Goal: Task Accomplishment & Management: Manage account settings

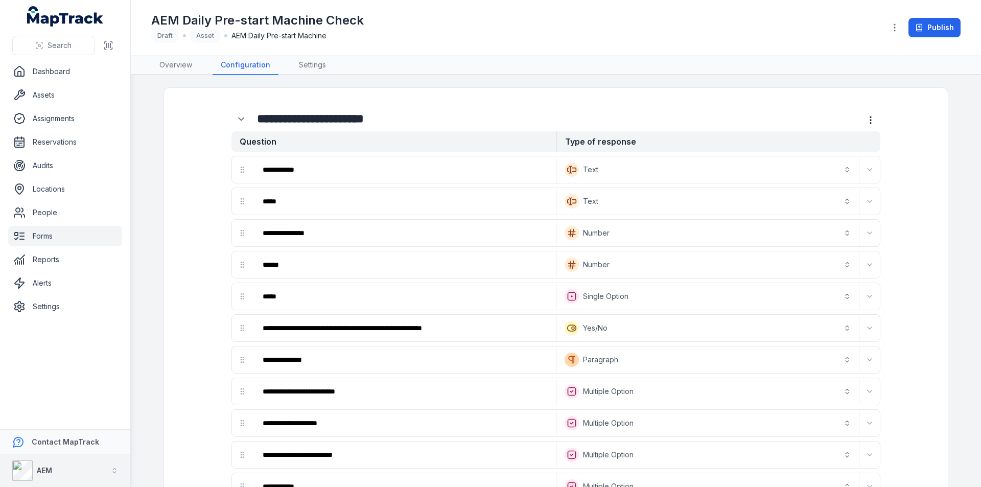
click at [97, 467] on button "AEM" at bounding box center [65, 470] width 130 height 33
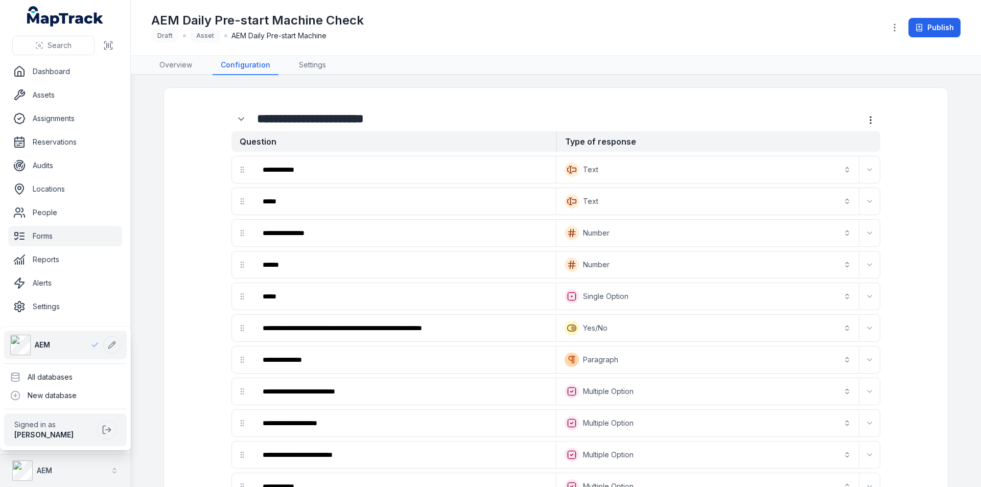
click at [97, 467] on button "AEM" at bounding box center [65, 470] width 130 height 33
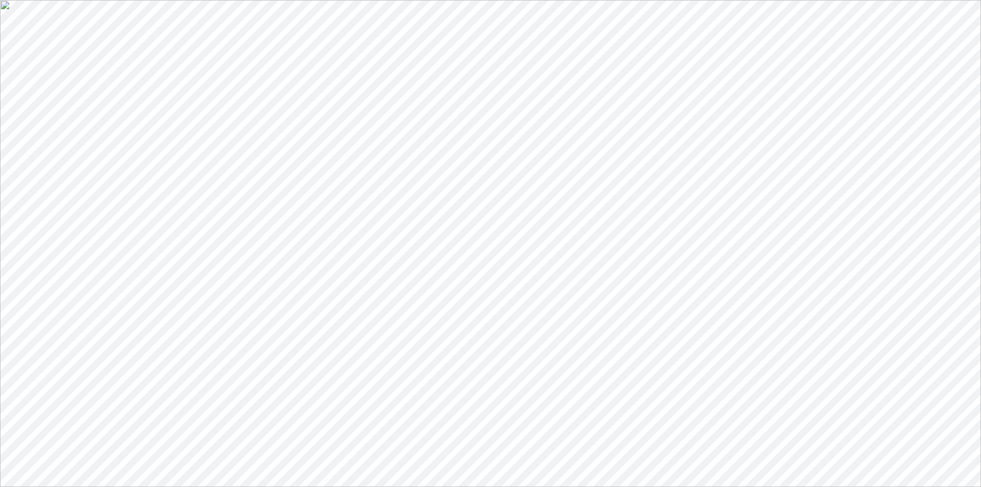
scroll to position [389, 0]
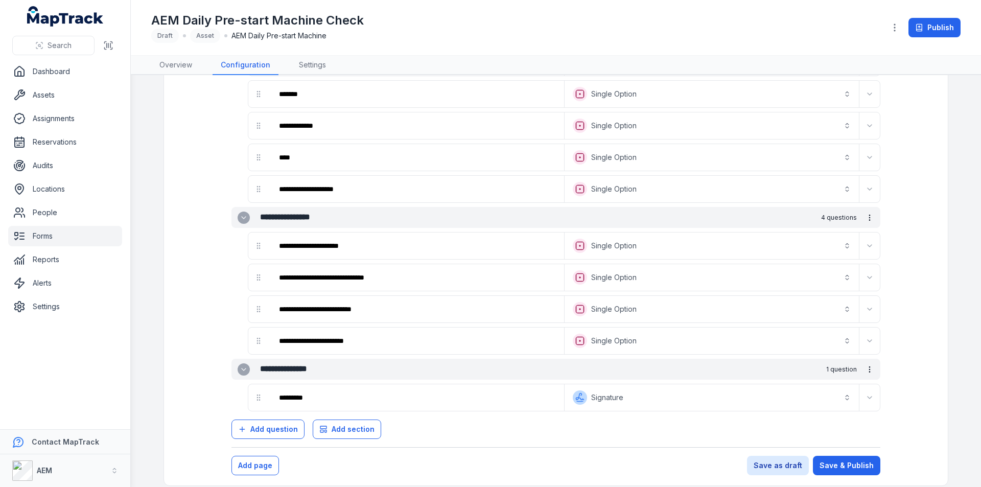
scroll to position [702, 0]
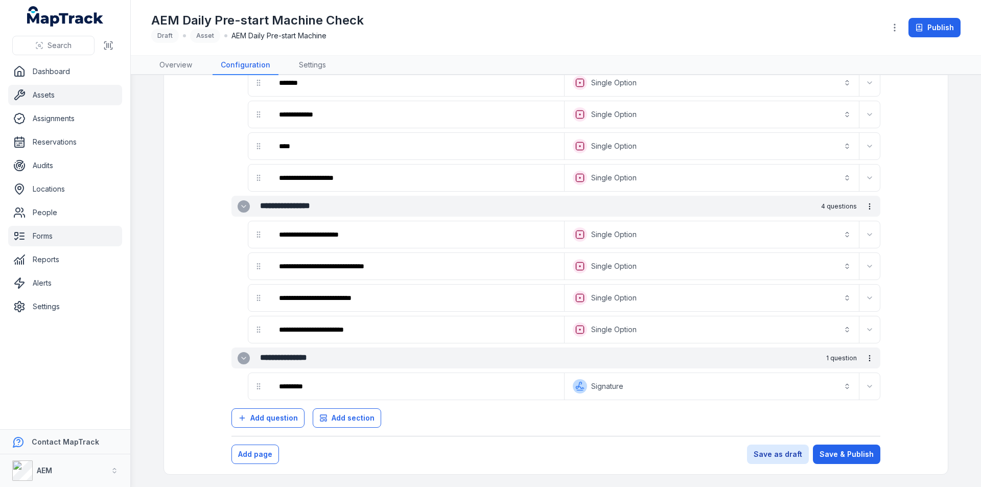
click at [41, 97] on link "Assets" at bounding box center [65, 95] width 114 height 20
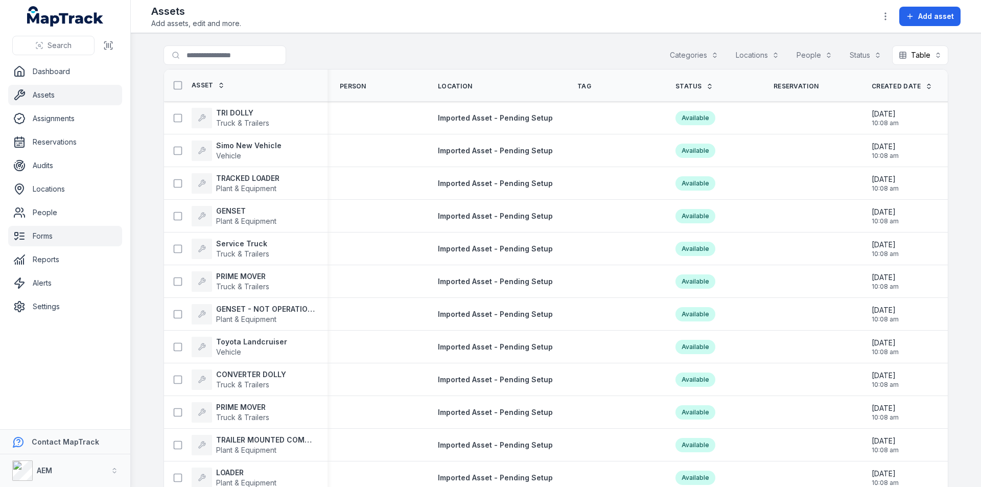
click at [54, 238] on link "Forms" at bounding box center [65, 236] width 114 height 20
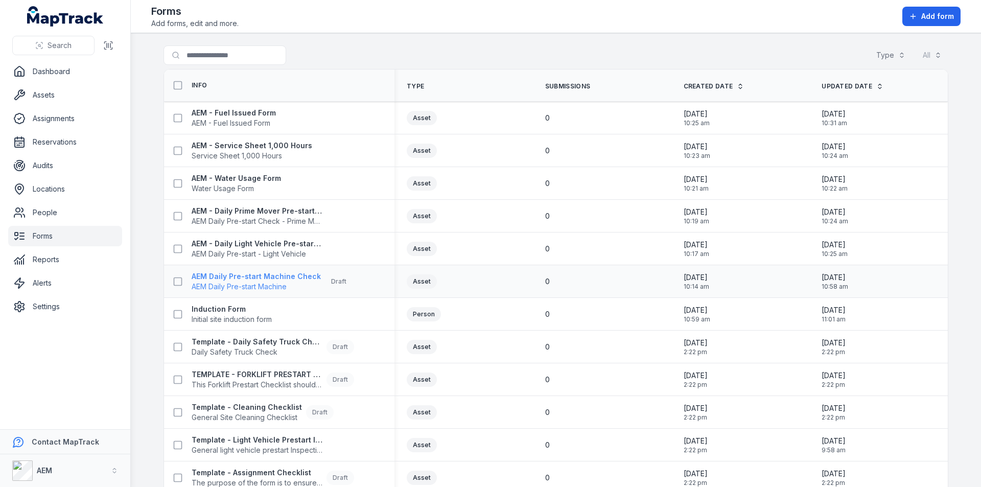
click at [249, 278] on strong "AEM Daily Pre-start Machine Check" at bounding box center [256, 276] width 129 height 10
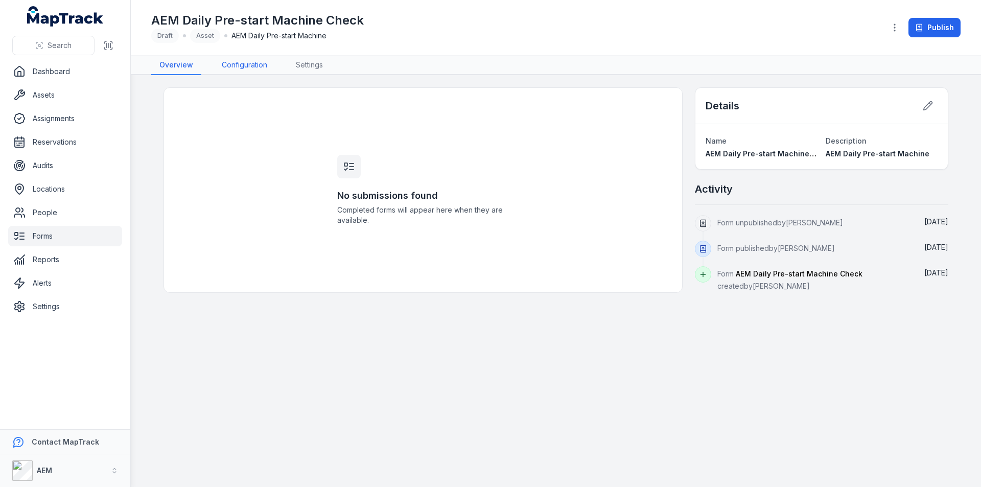
click at [254, 67] on link "Configuration" at bounding box center [245, 65] width 62 height 19
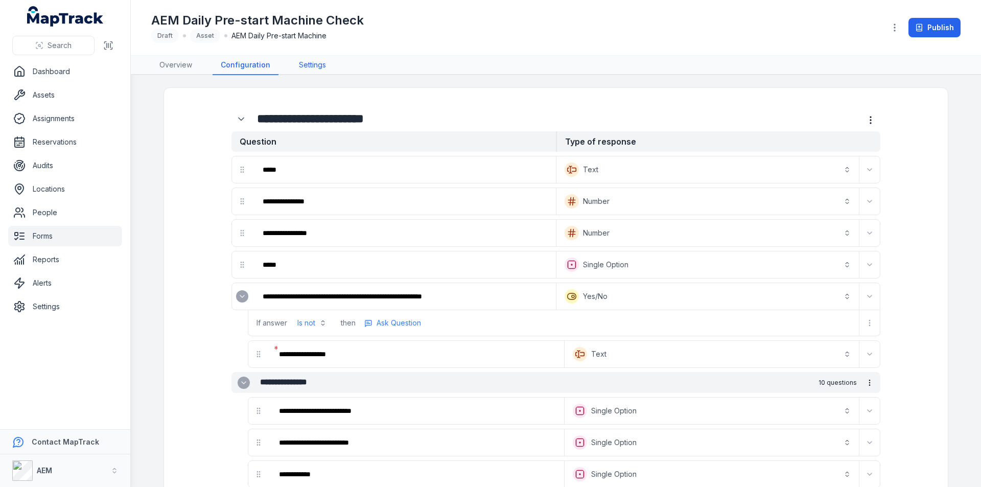
click at [298, 64] on link "Settings" at bounding box center [312, 65] width 43 height 19
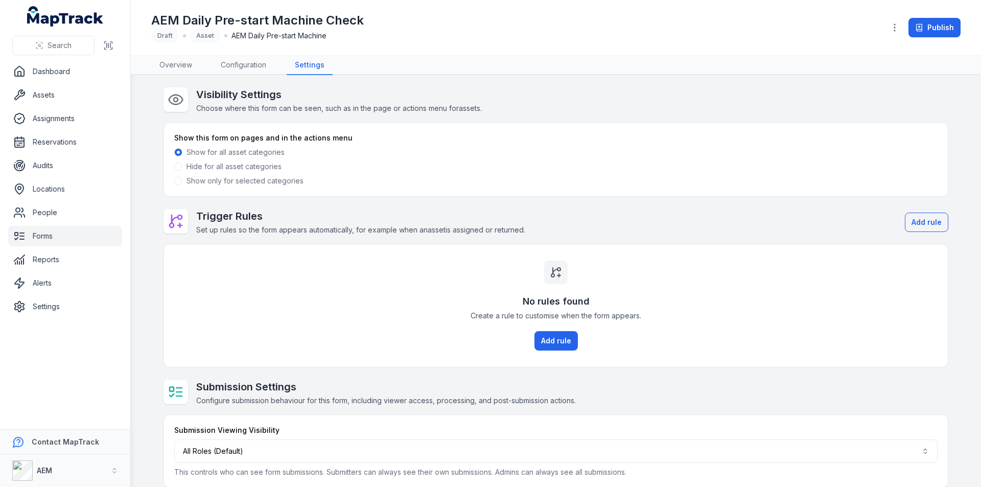
click at [176, 181] on span at bounding box center [178, 181] width 8 height 8
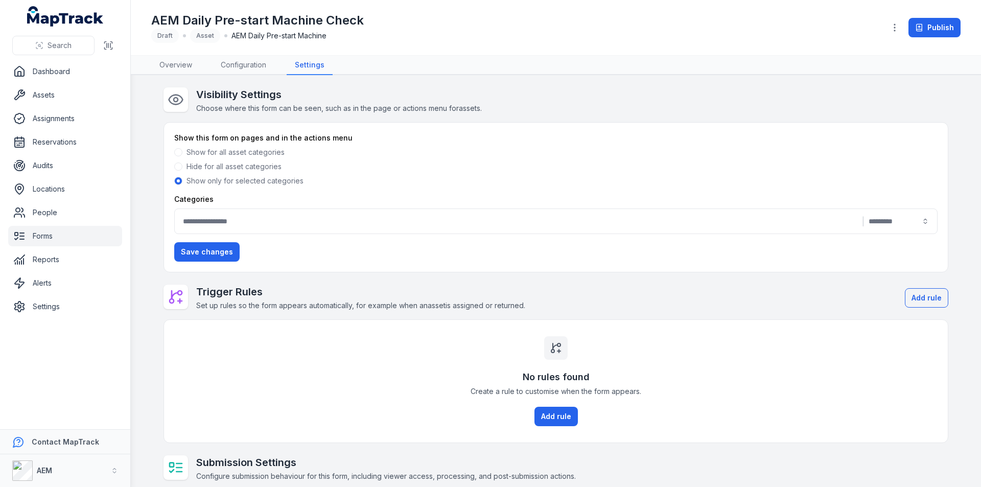
click at [229, 221] on button "|" at bounding box center [555, 221] width 763 height 26
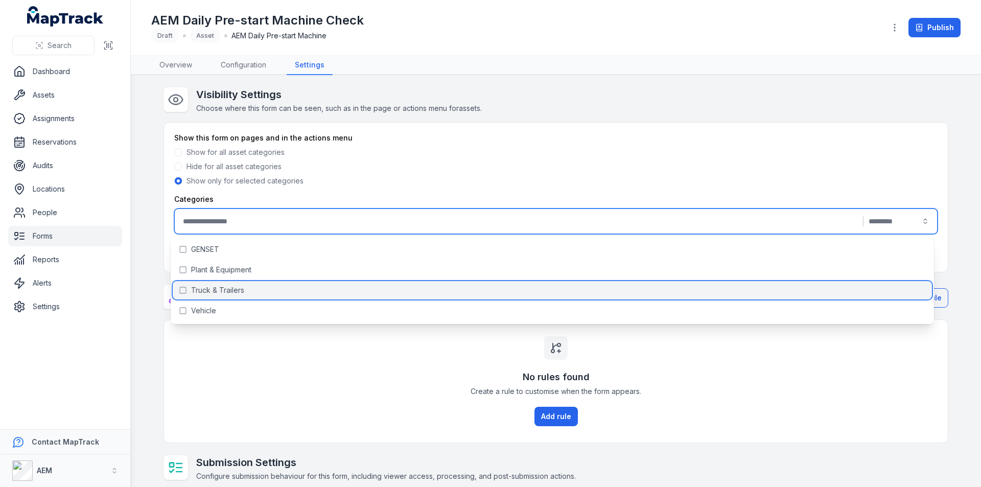
click at [183, 289] on icon at bounding box center [183, 290] width 8 height 8
type input "**********"
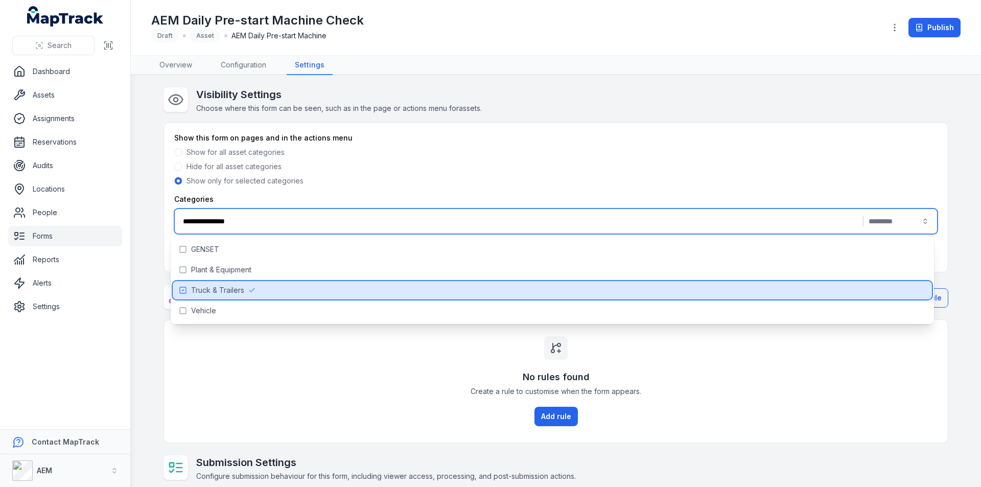
click at [182, 289] on icon at bounding box center [183, 290] width 8 height 8
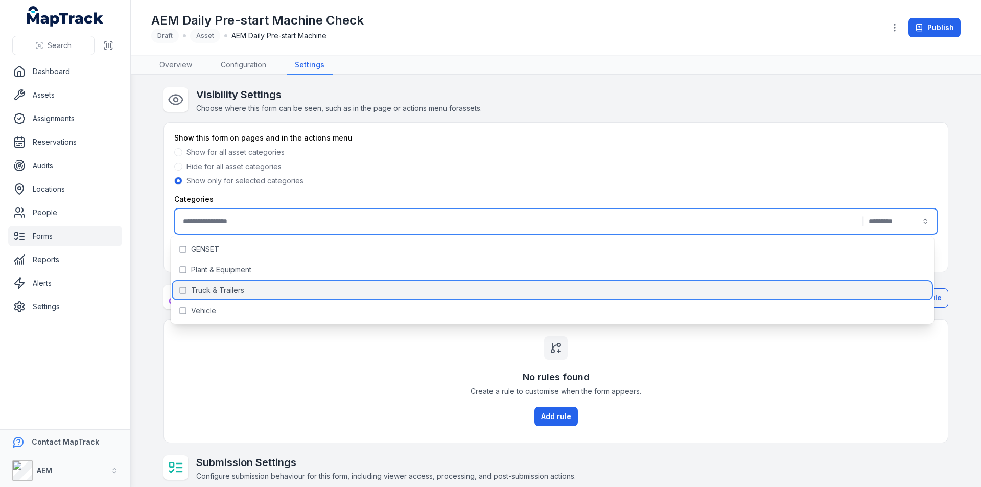
click at [183, 292] on icon at bounding box center [183, 290] width 8 height 8
type input "**********"
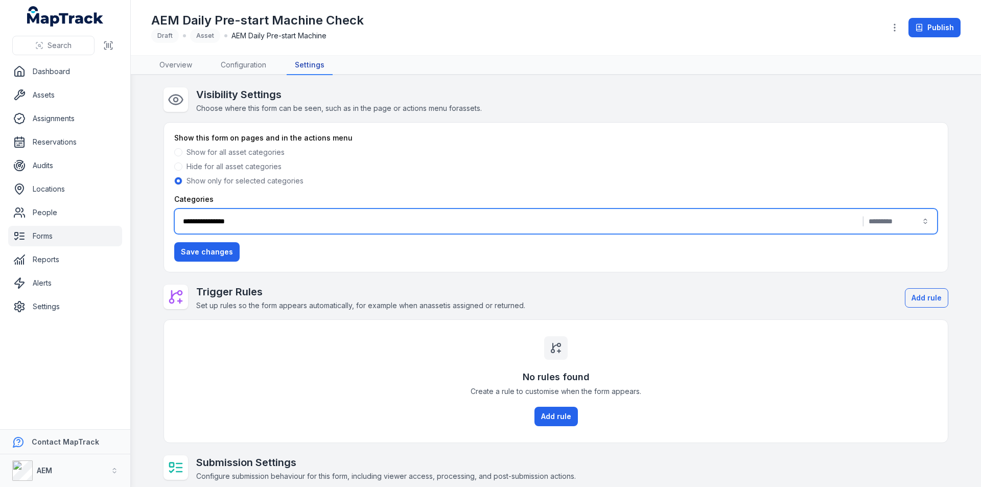
click at [313, 63] on link "Settings" at bounding box center [310, 65] width 46 height 19
click at [630, 228] on button "**********" at bounding box center [555, 221] width 763 height 26
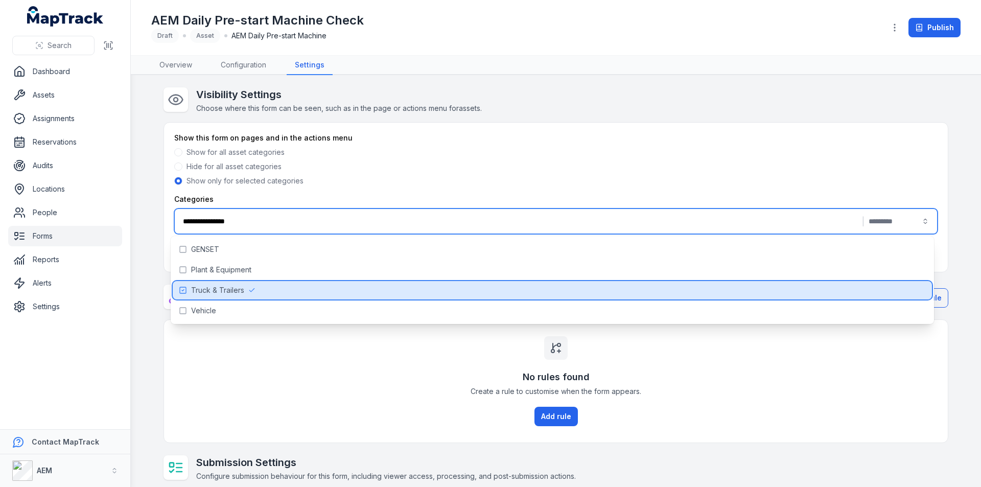
click at [224, 288] on span "Truck & Trailers" at bounding box center [217, 290] width 53 height 10
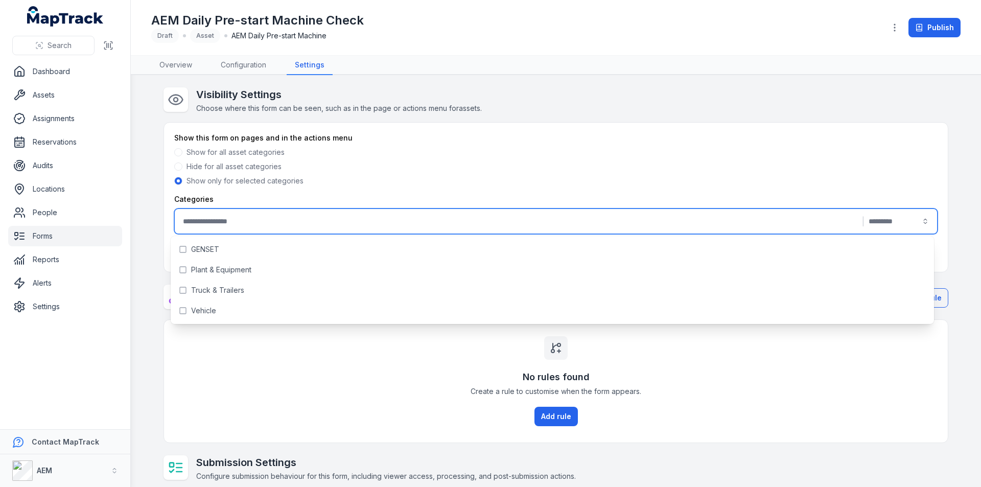
click at [314, 187] on form "Show this form on pages and in the actions menu Show for all asset categories H…" at bounding box center [555, 197] width 763 height 129
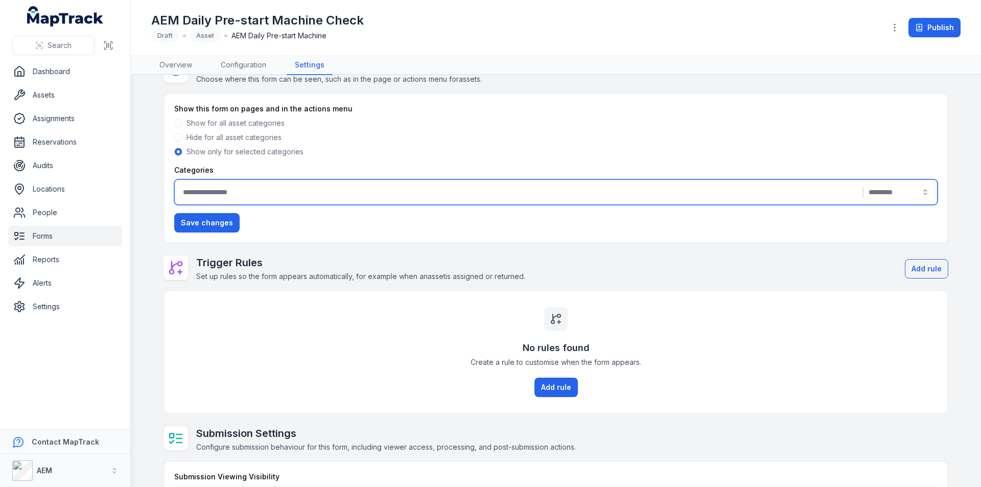
scroll to position [89, 0]
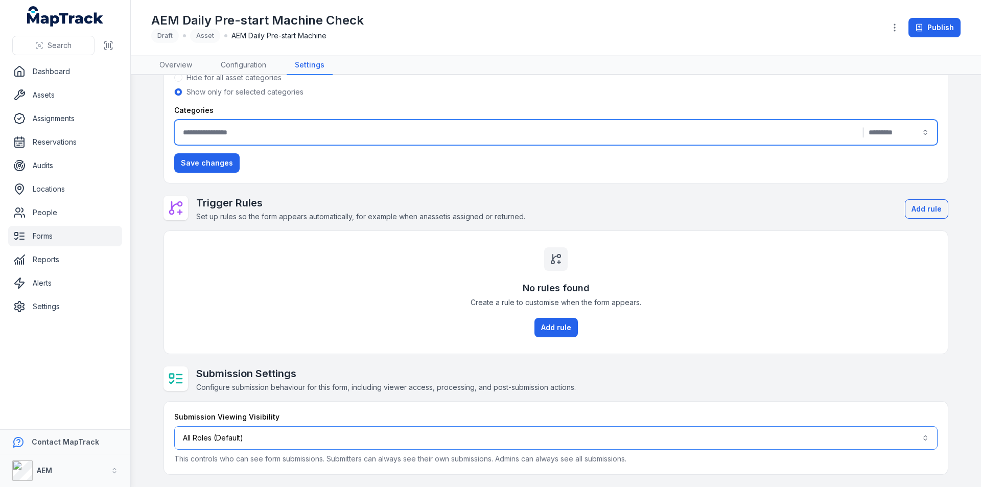
click at [269, 441] on button "All Roles (Default)" at bounding box center [555, 438] width 763 height 24
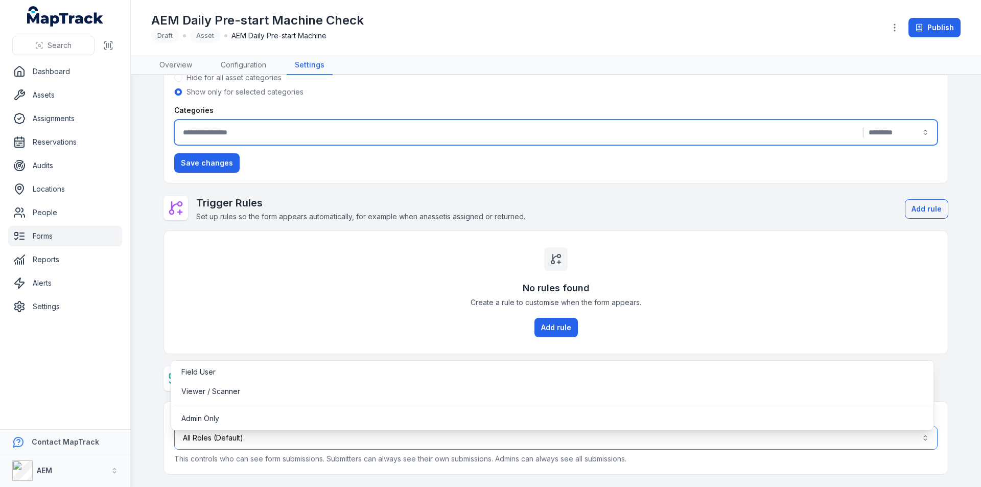
click at [250, 437] on button "All Roles (Default)" at bounding box center [555, 438] width 763 height 24
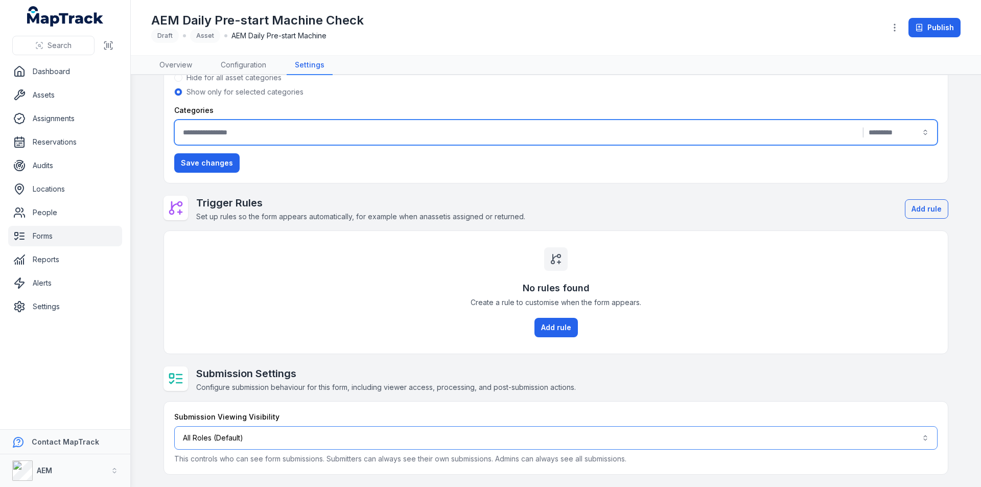
click at [253, 440] on button "All Roles (Default)" at bounding box center [555, 438] width 763 height 24
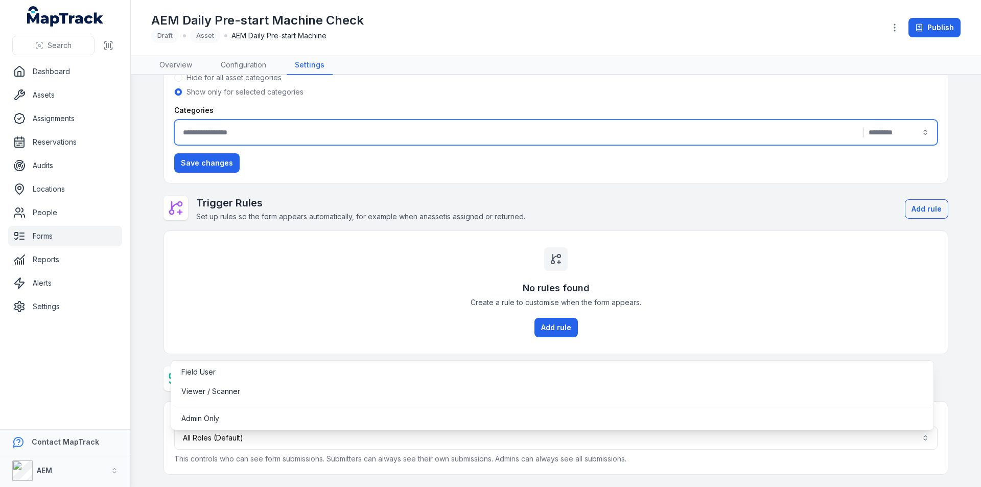
click at [251, 290] on div "Visibility Settings Choose where this form can be seen, such as in the page or …" at bounding box center [556, 236] width 785 height 476
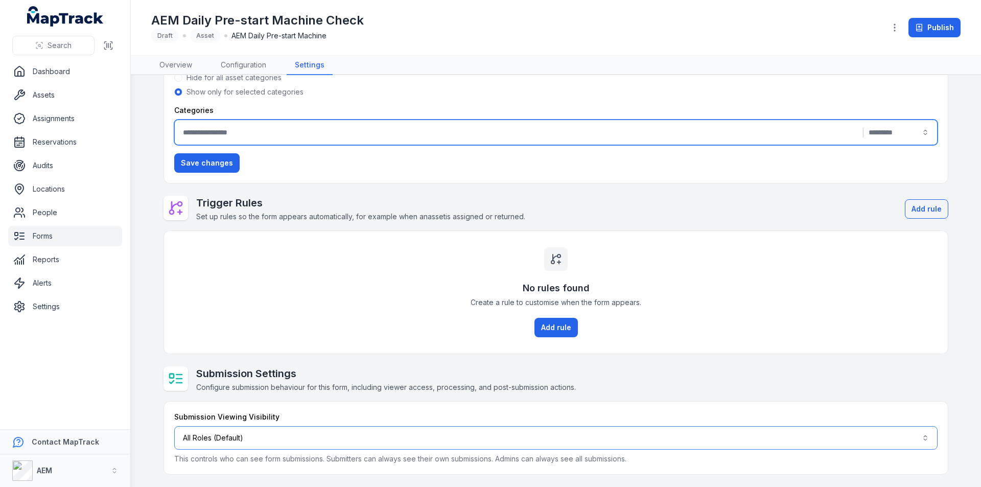
scroll to position [0, 0]
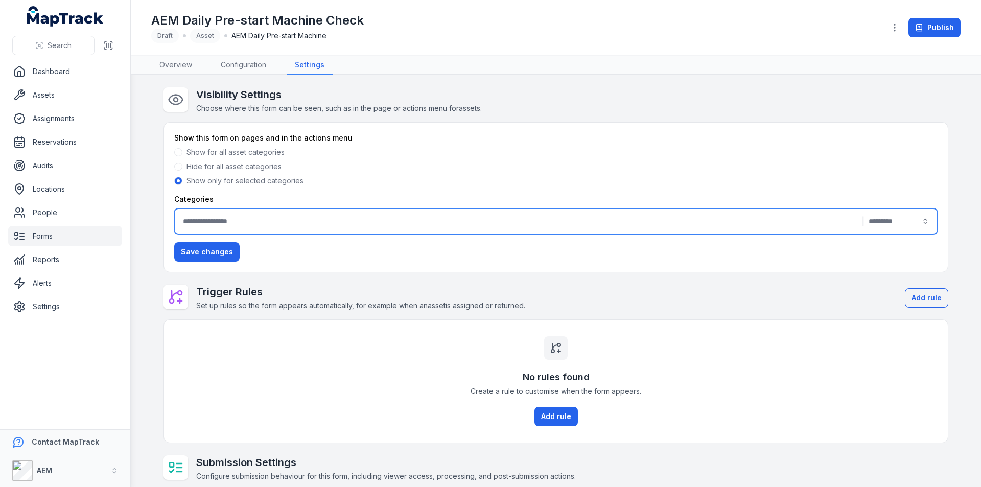
click at [54, 237] on link "Forms" at bounding box center [65, 236] width 114 height 20
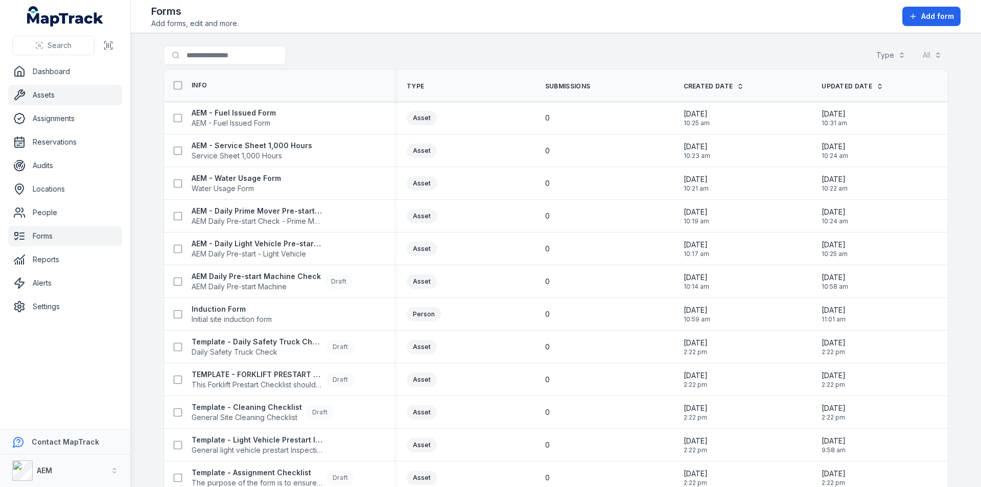
click at [44, 100] on link "Assets" at bounding box center [65, 95] width 114 height 20
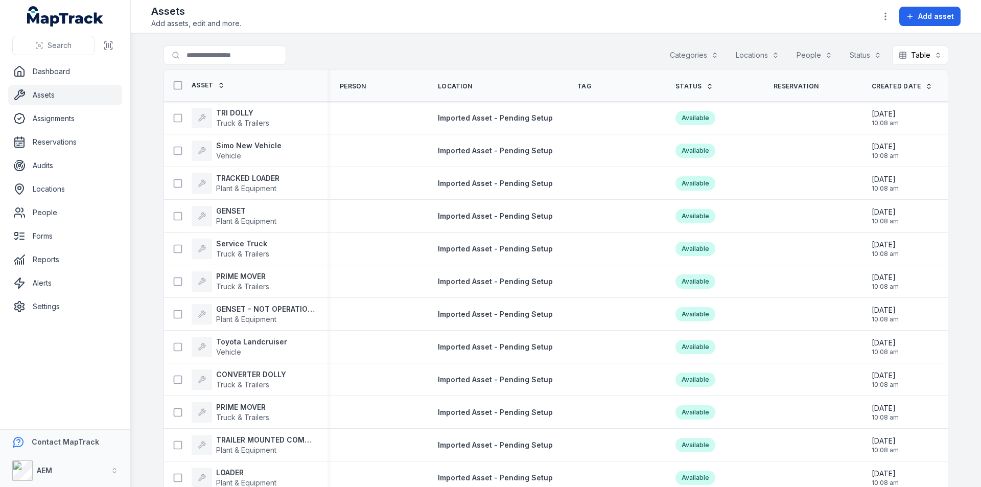
click at [218, 84] on icon at bounding box center [221, 85] width 7 height 7
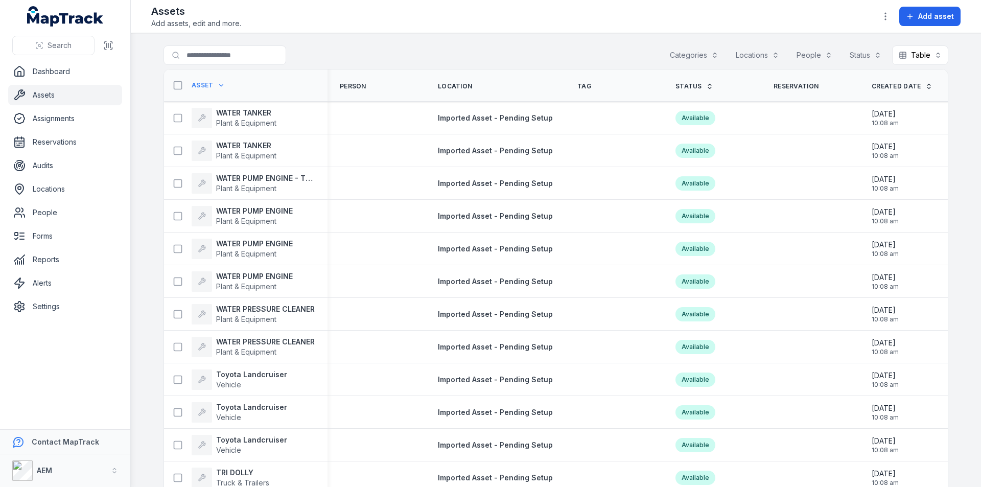
click at [204, 82] on span "Asset" at bounding box center [203, 85] width 22 height 8
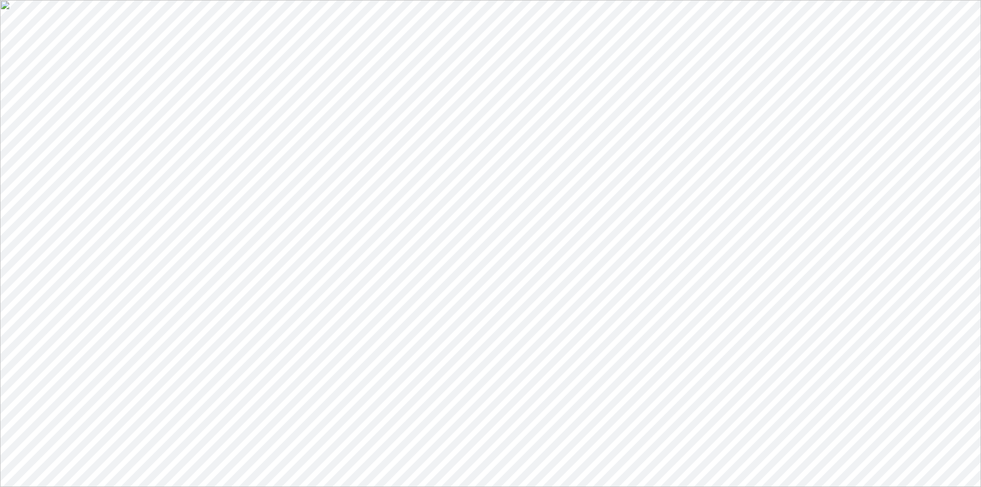
click at [58, 327] on link "Assets" at bounding box center [42, 331] width 34 height 9
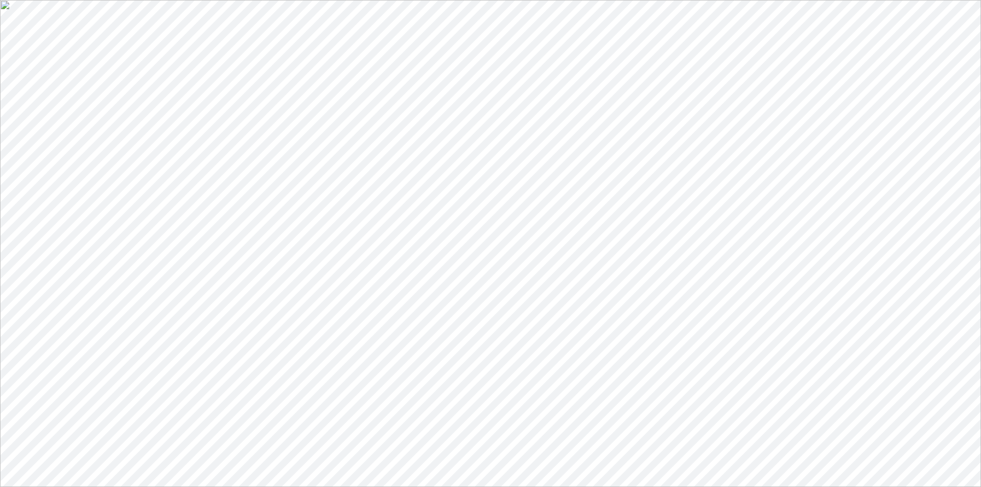
click at [58, 413] on link "Forms" at bounding box center [41, 417] width 33 height 9
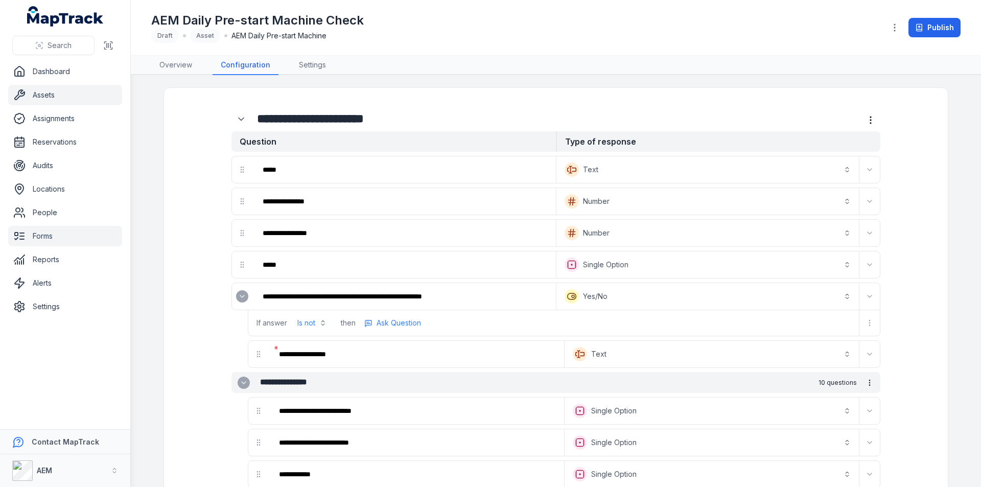
click at [35, 97] on link "Assets" at bounding box center [65, 95] width 114 height 20
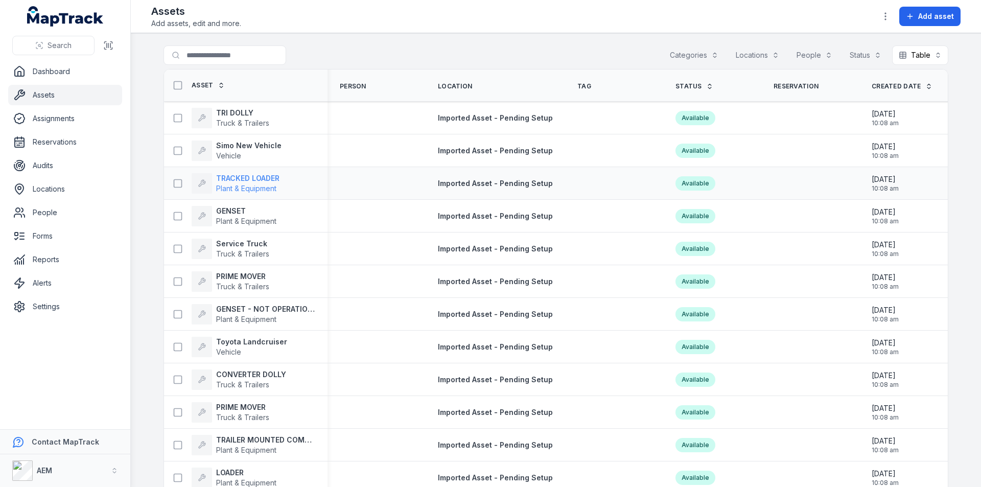
click at [250, 182] on strong "TRACKED LOADER" at bounding box center [247, 178] width 63 height 10
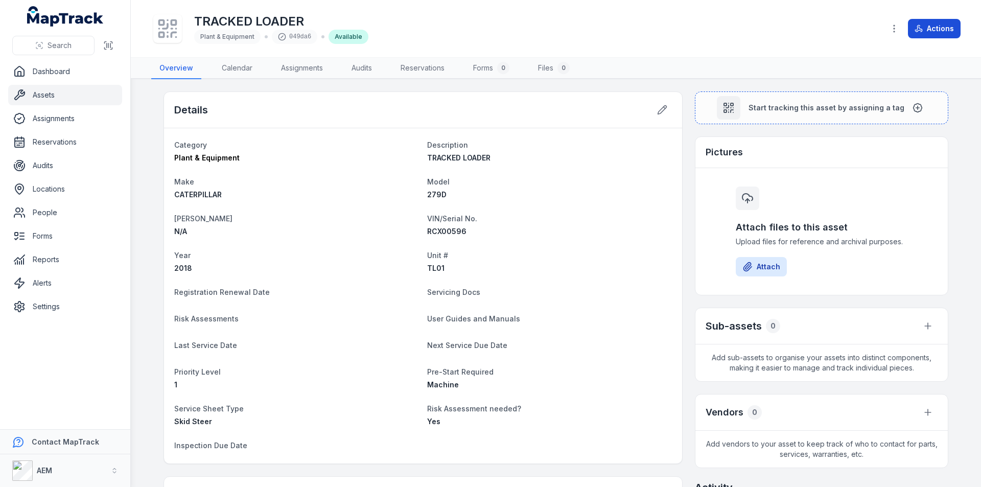
click at [934, 26] on button "Actions" at bounding box center [934, 28] width 53 height 19
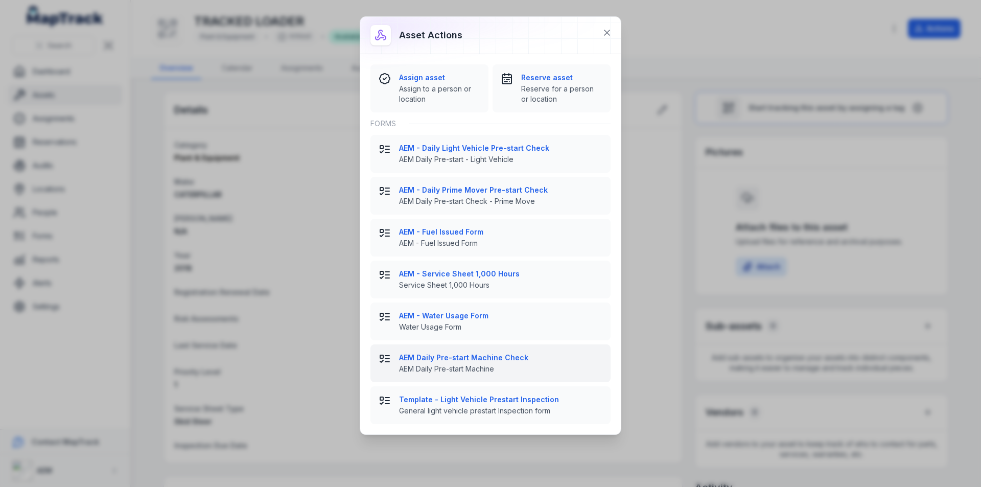
click at [474, 357] on strong "AEM Daily Pre-start Machine Check" at bounding box center [500, 358] width 203 height 10
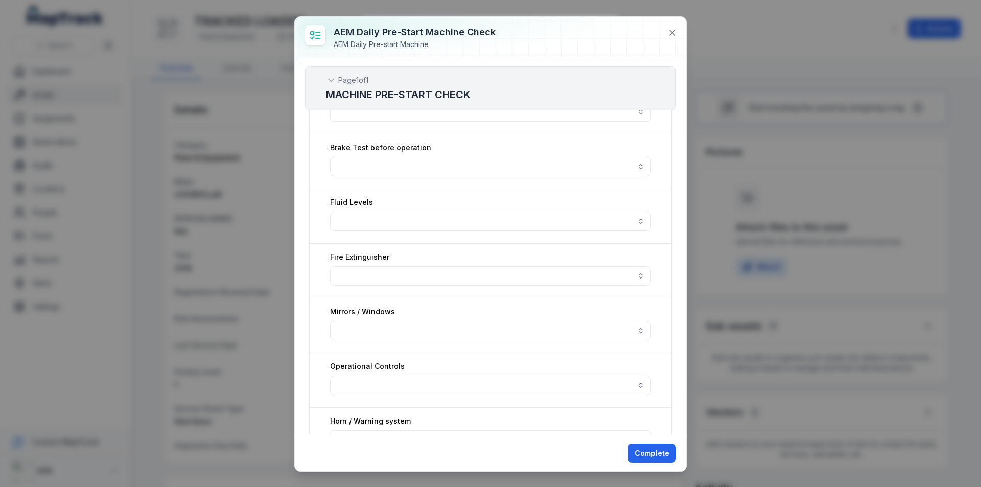
scroll to position [307, 0]
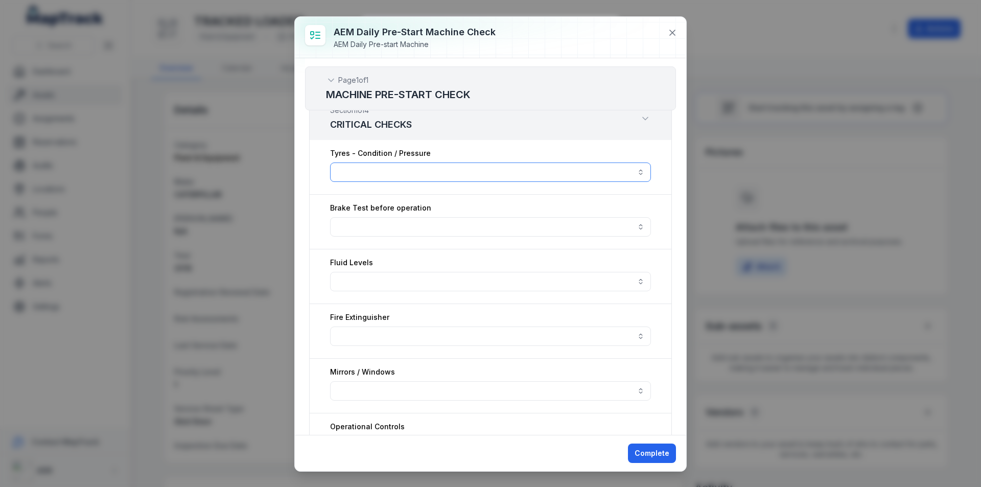
click at [379, 171] on button "button" at bounding box center [490, 171] width 321 height 19
click at [380, 168] on button "button" at bounding box center [490, 171] width 321 height 19
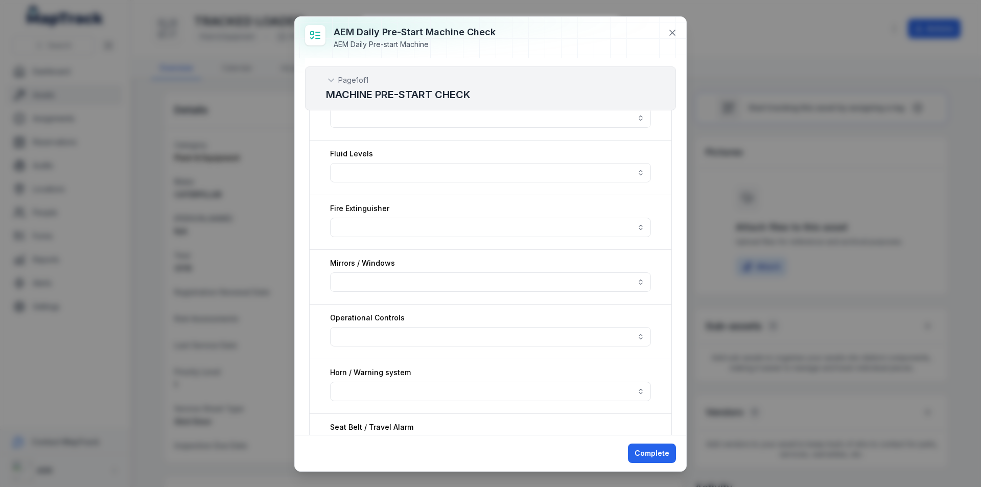
scroll to position [409, 0]
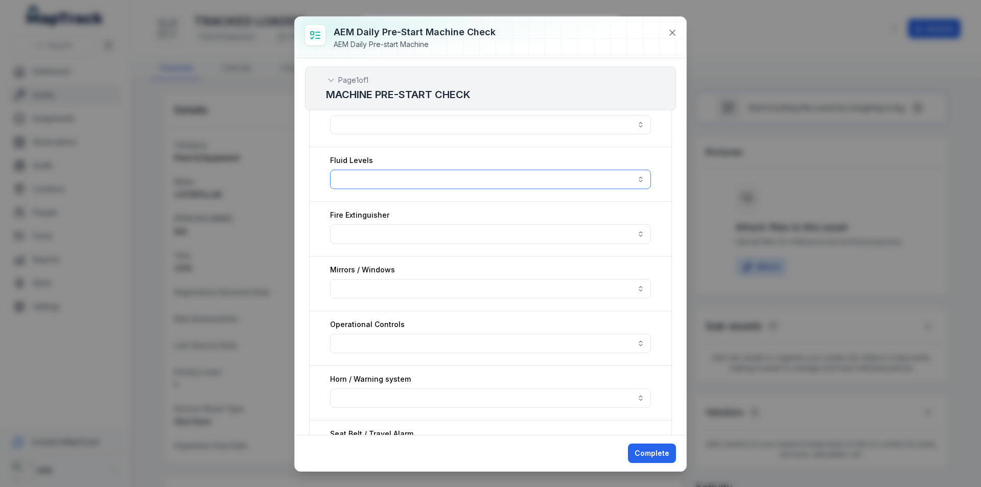
click at [362, 180] on button "button" at bounding box center [490, 179] width 321 height 19
click at [359, 173] on button "button" at bounding box center [490, 179] width 321 height 19
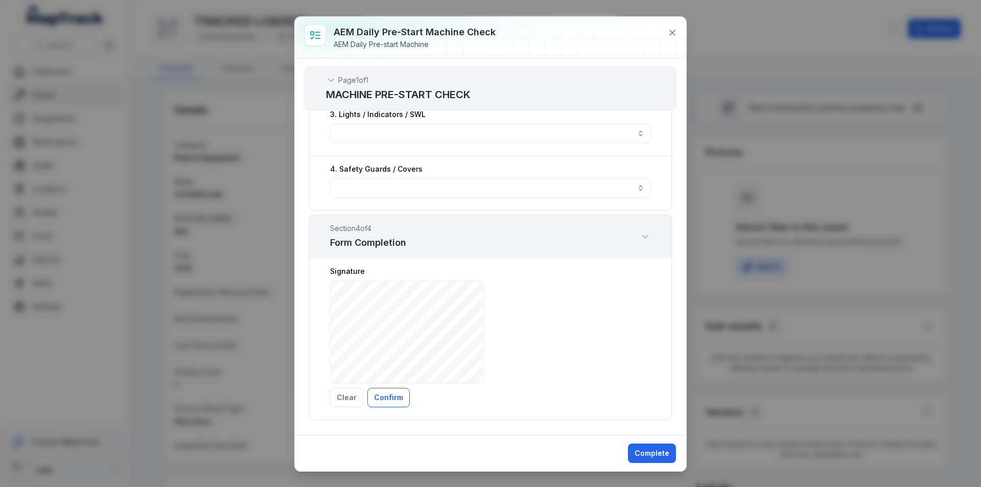
scroll to position [1431, 0]
click at [671, 37] on icon at bounding box center [672, 33] width 10 height 10
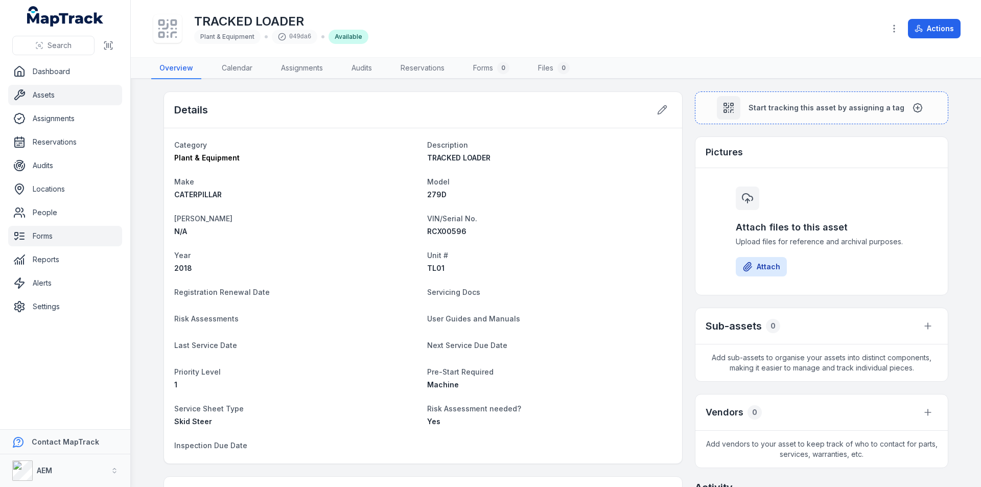
click at [40, 234] on link "Forms" at bounding box center [65, 236] width 114 height 20
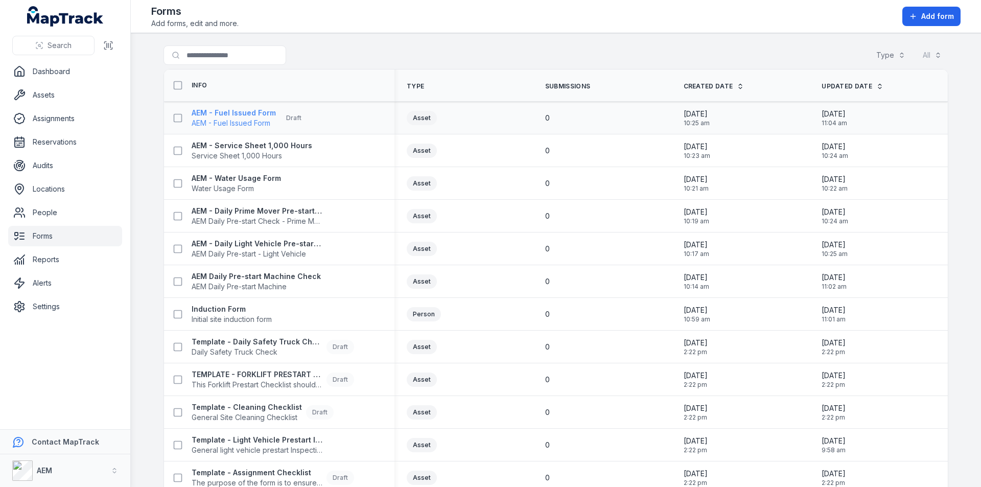
click at [243, 114] on strong "AEM - Fuel Issued Form" at bounding box center [234, 113] width 84 height 10
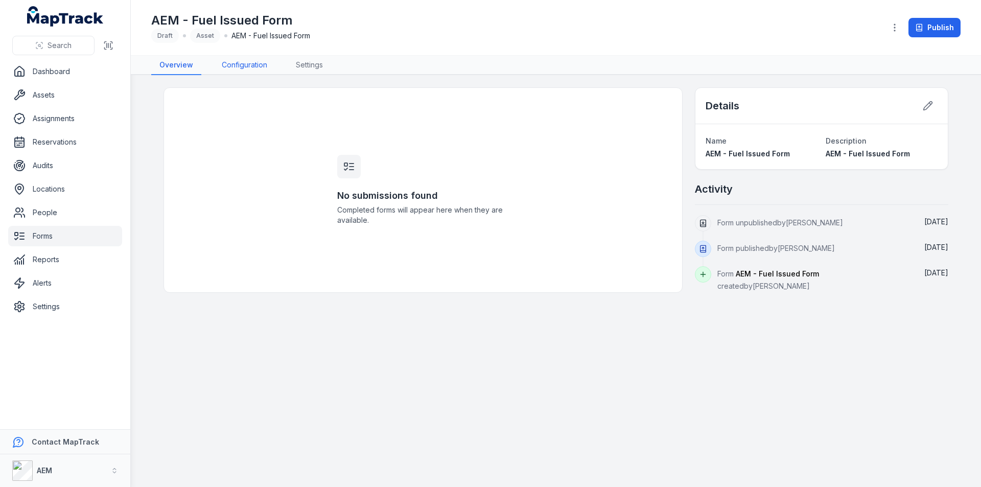
click at [258, 62] on link "Configuration" at bounding box center [245, 65] width 62 height 19
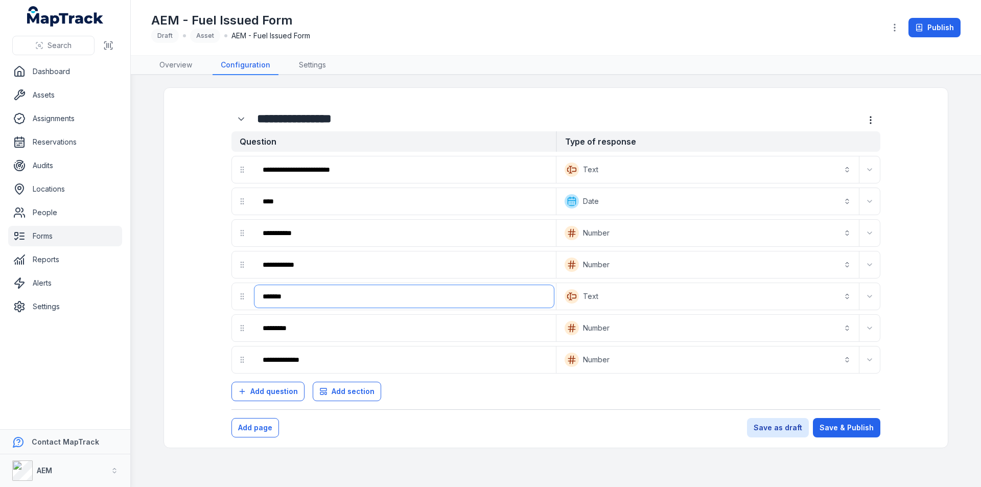
click at [284, 294] on input "*******" at bounding box center [403, 296] width 299 height 22
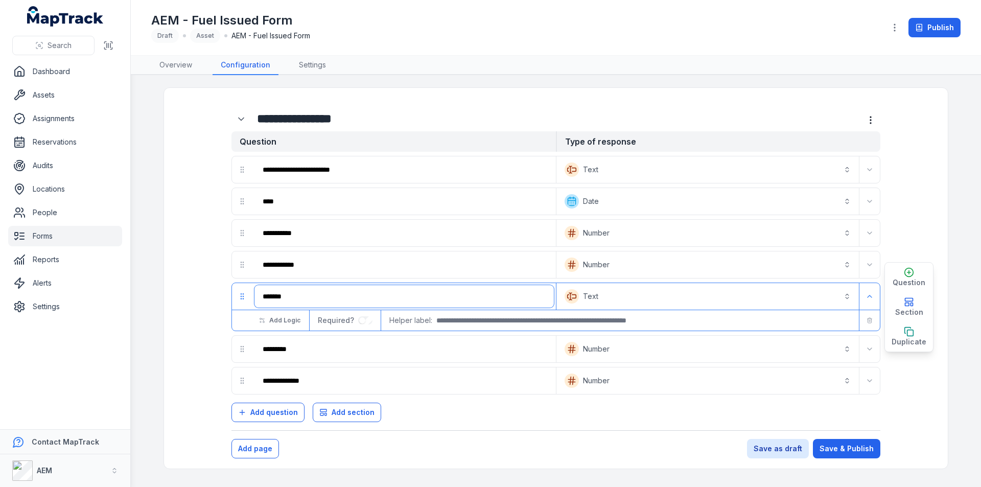
click at [284, 294] on input "*******" at bounding box center [403, 296] width 299 height 22
click at [182, 289] on div "**********" at bounding box center [555, 268] width 747 height 341
click at [241, 294] on circle "drag" at bounding box center [241, 294] width 1 height 1
click at [181, 291] on form "**********" at bounding box center [555, 278] width 763 height 360
click at [50, 235] on link "Forms" at bounding box center [65, 236] width 114 height 20
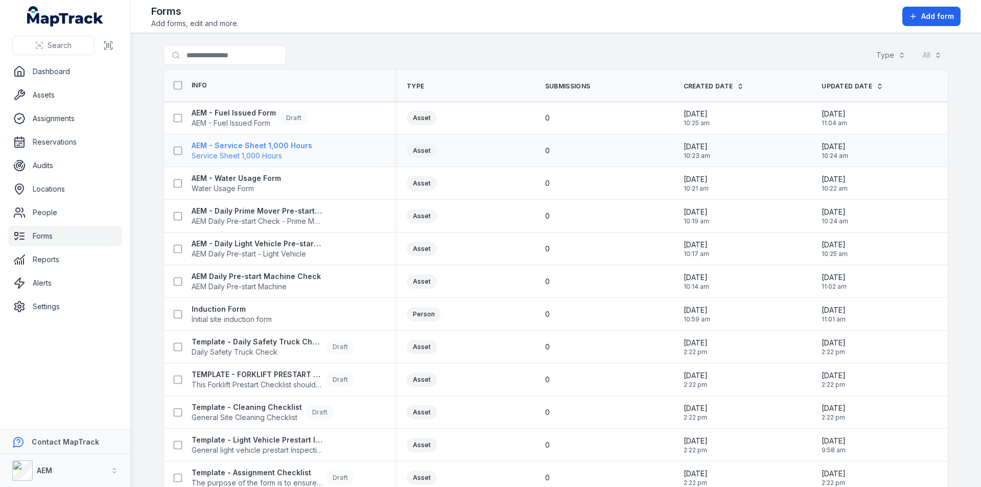
click at [230, 146] on strong "AEM - Service Sheet 1,000 Hours" at bounding box center [252, 146] width 121 height 10
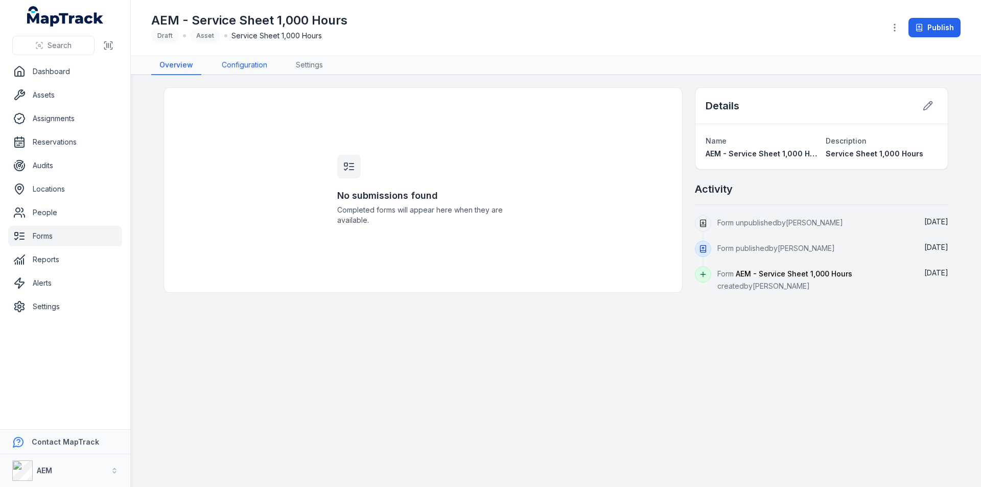
click at [262, 68] on link "Configuration" at bounding box center [245, 65] width 62 height 19
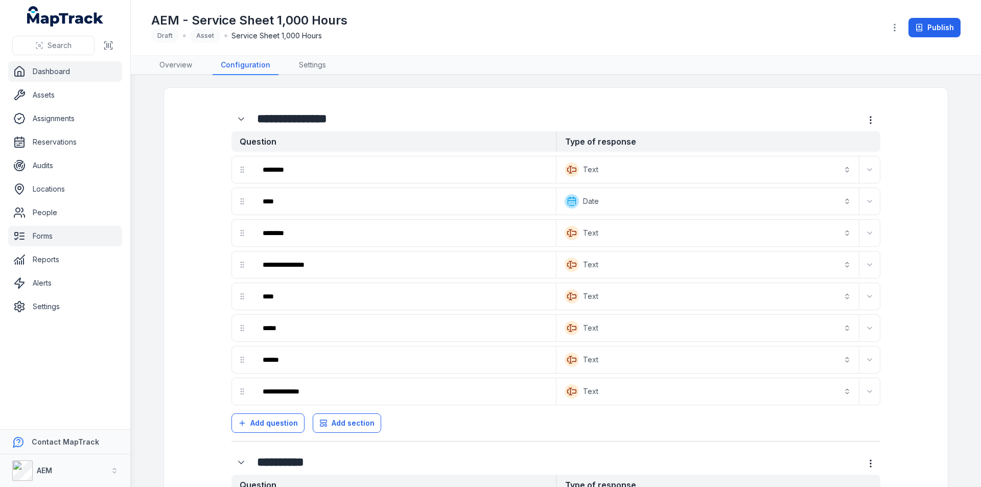
click at [33, 69] on link "Dashboard" at bounding box center [65, 71] width 114 height 20
